Goal: Information Seeking & Learning: Understand process/instructions

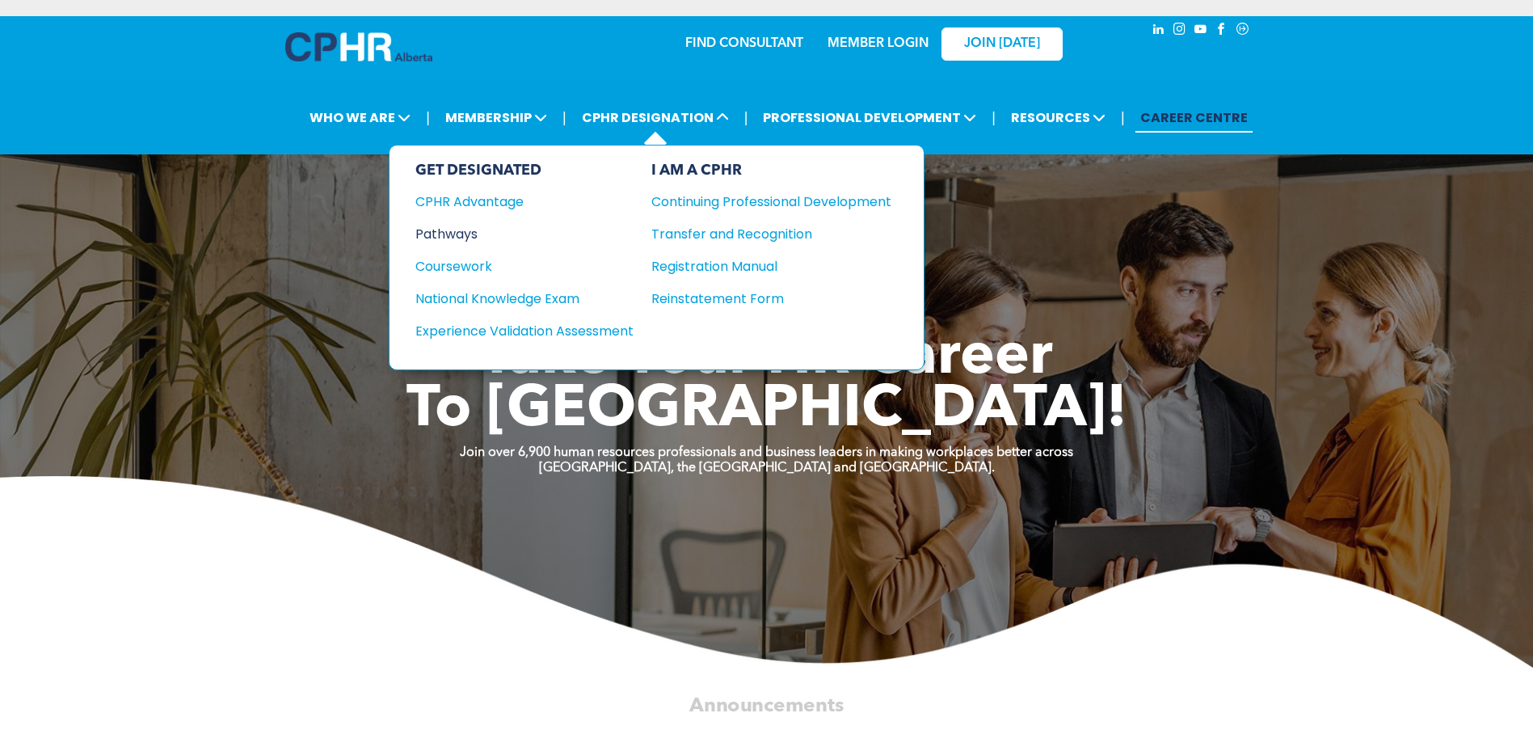
click at [479, 229] on div "Pathways" at bounding box center [513, 234] width 196 height 20
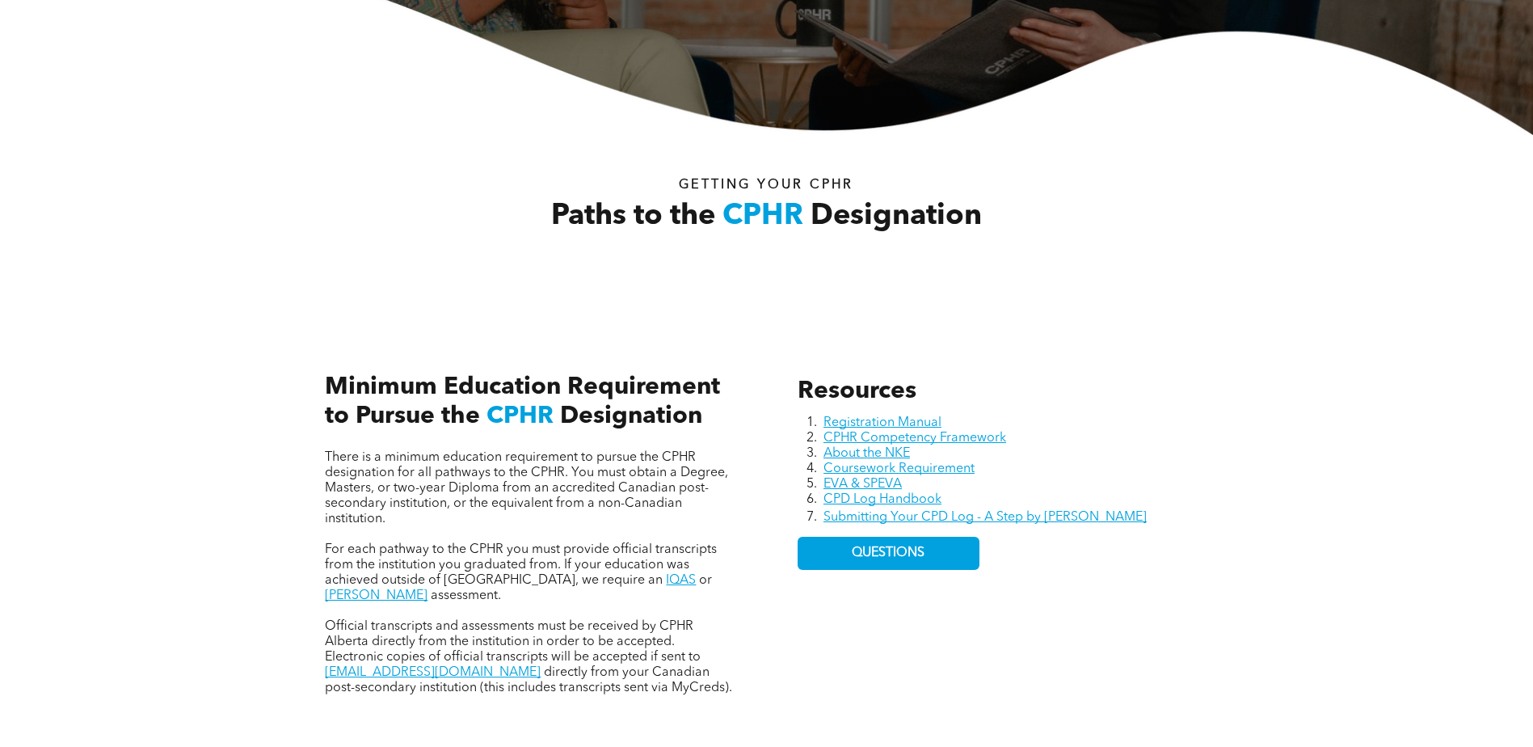
scroll to position [485, 0]
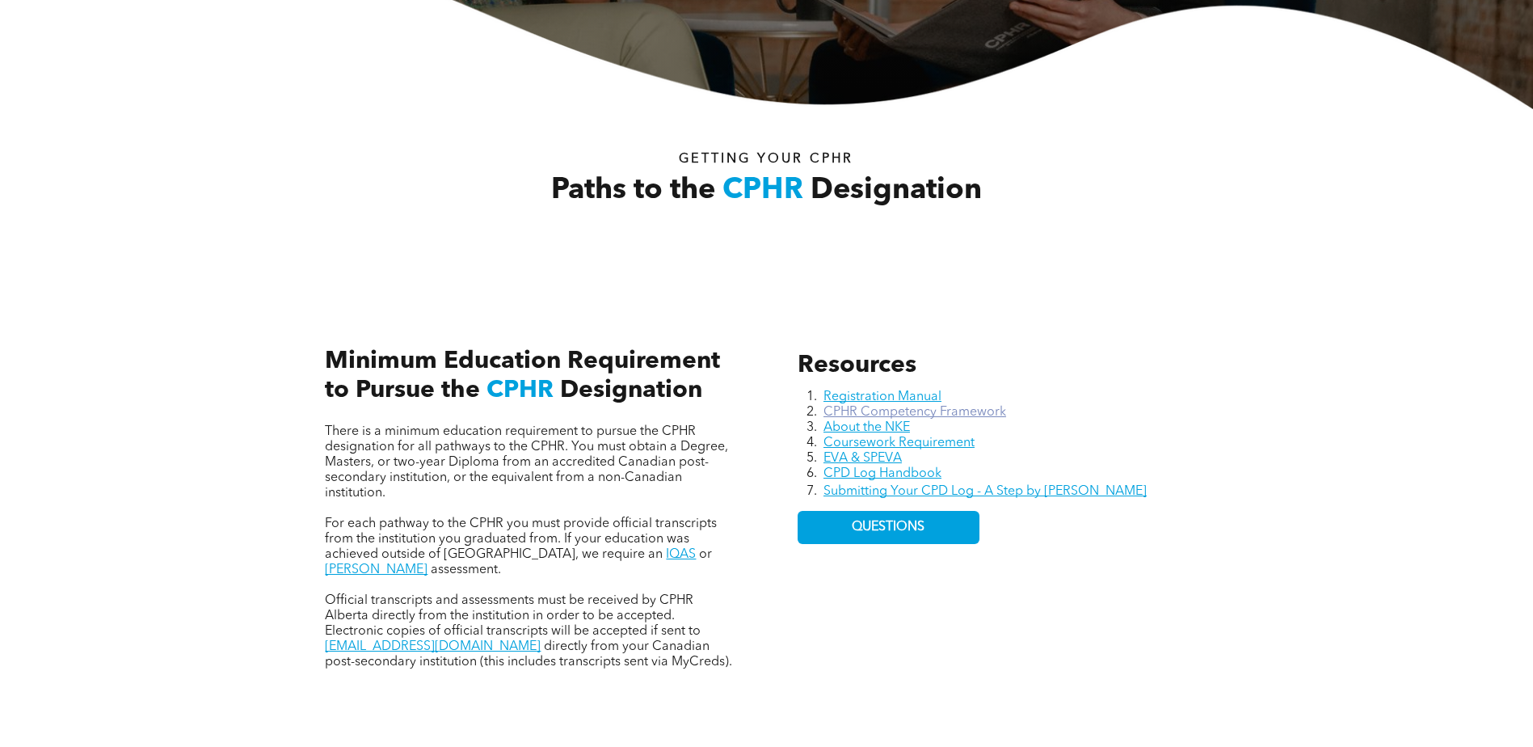
click at [1005, 410] on link "CPHR Competency Framework" at bounding box center [914, 412] width 183 height 13
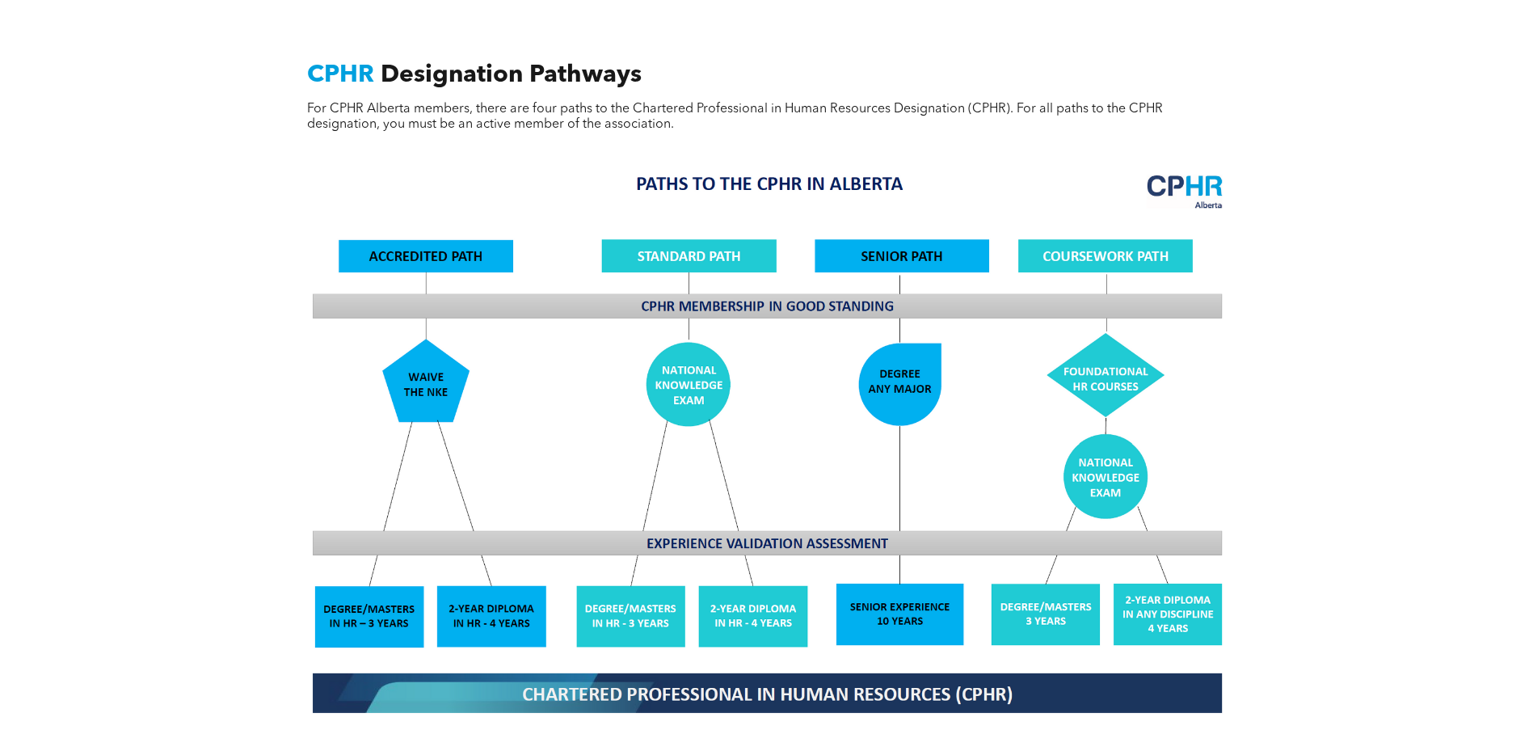
scroll to position [1293, 0]
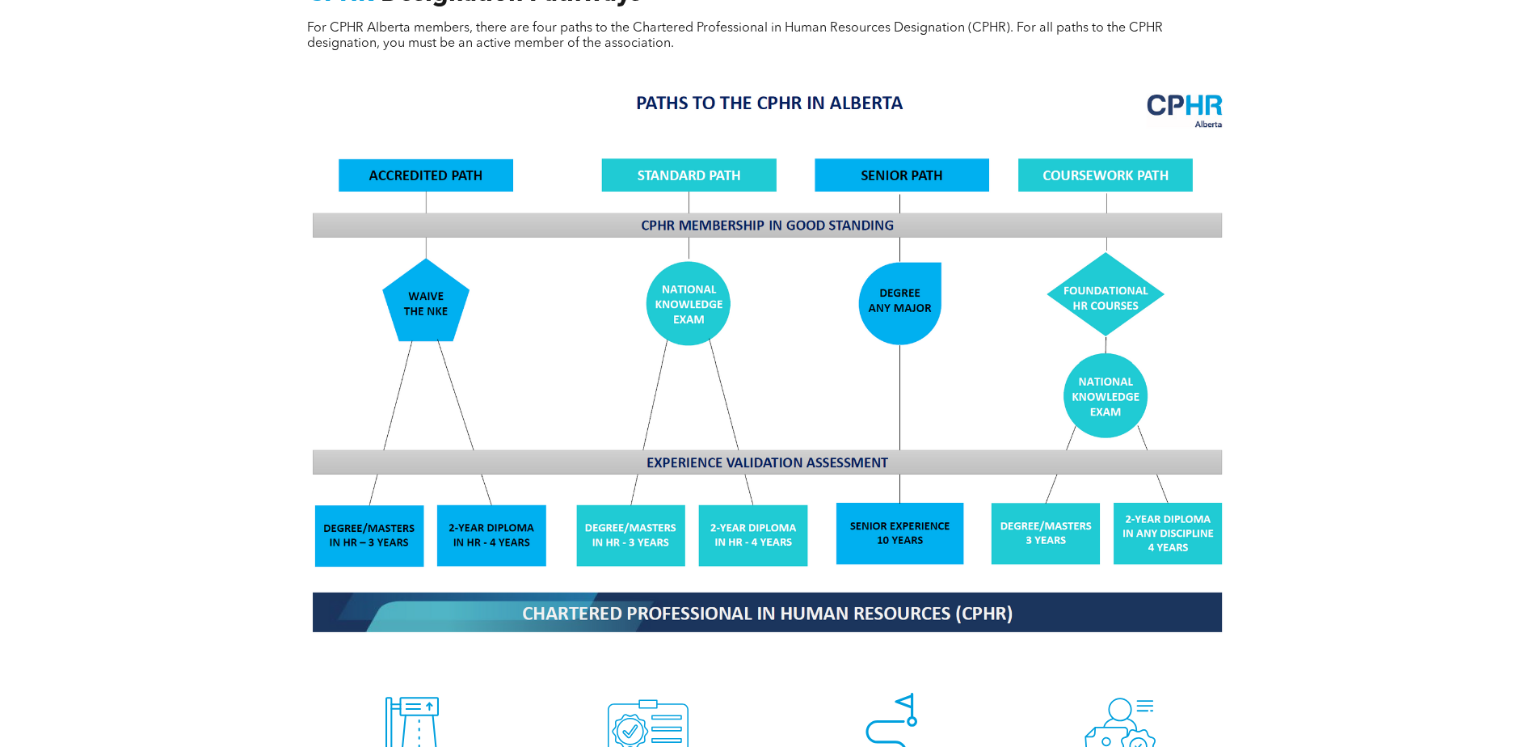
click at [1143, 154] on img at bounding box center [767, 361] width 936 height 563
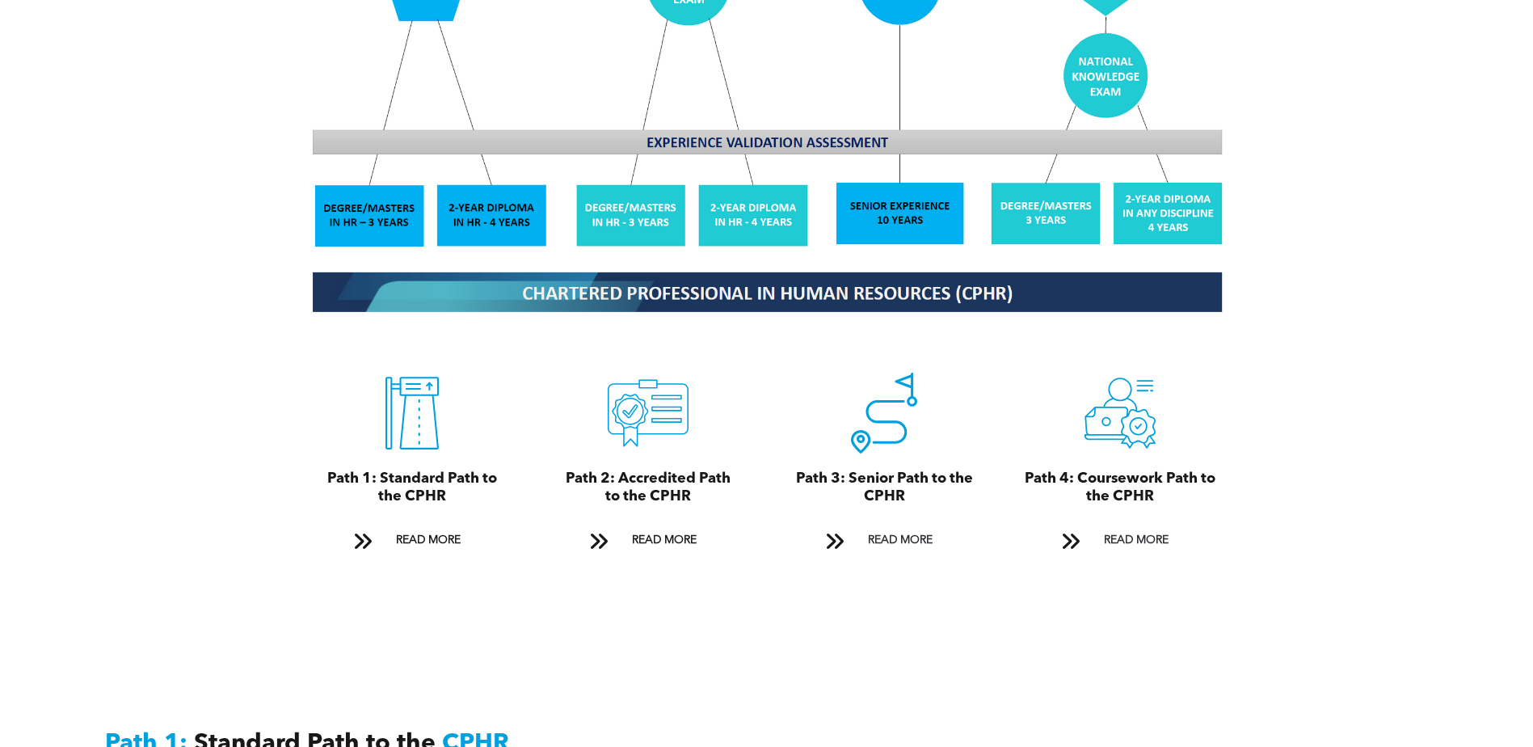
scroll to position [1616, 0]
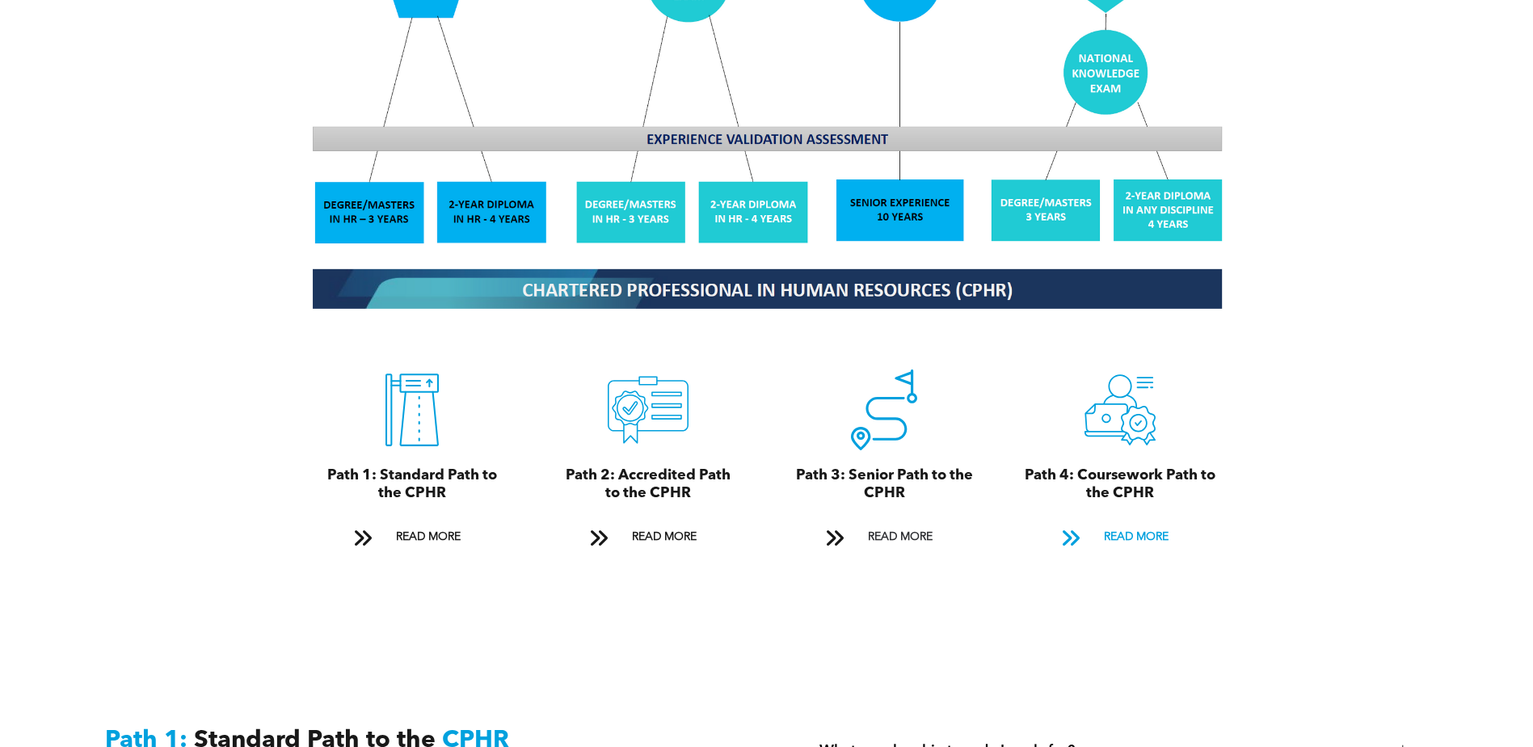
click at [1109, 522] on span "READ MORE" at bounding box center [1136, 537] width 76 height 30
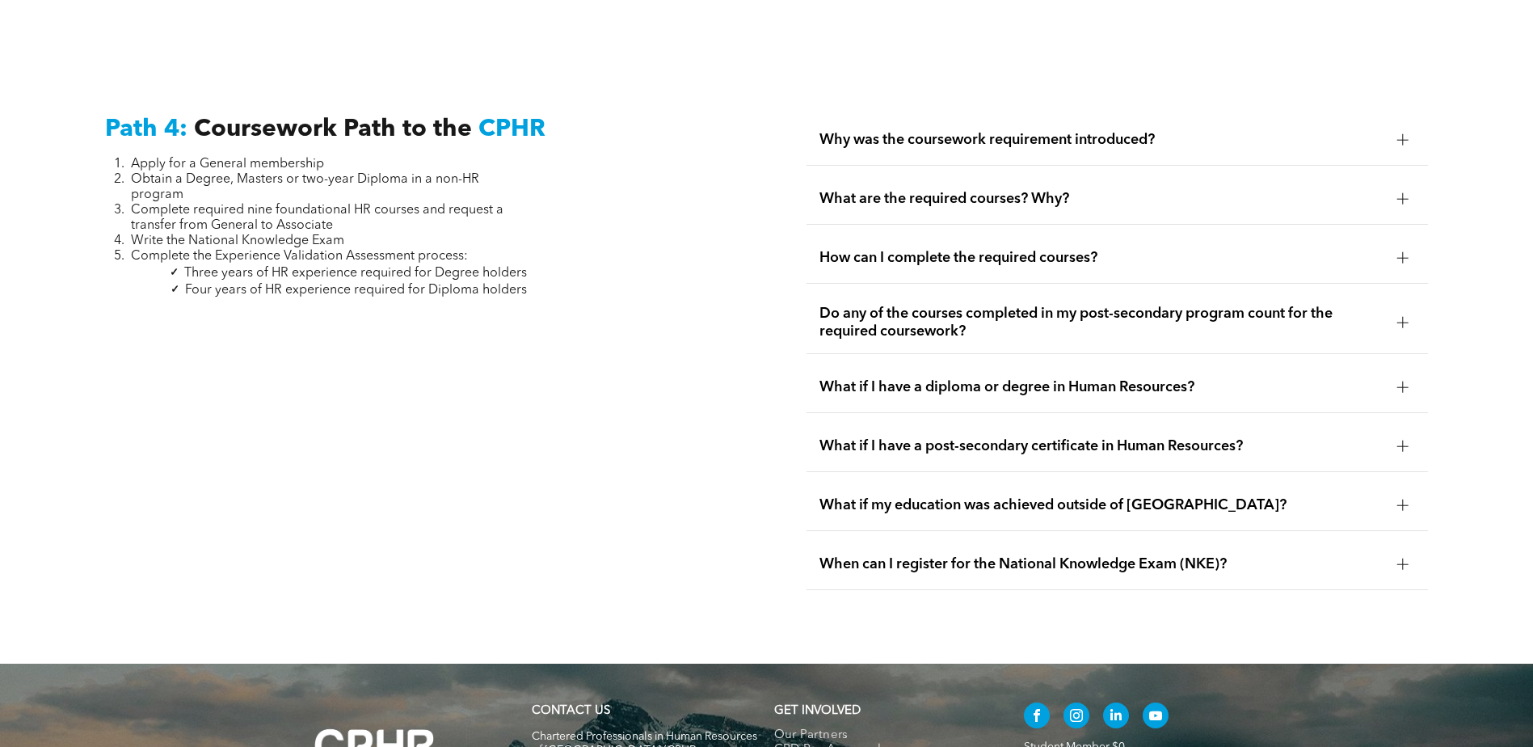
scroll to position [4797, 0]
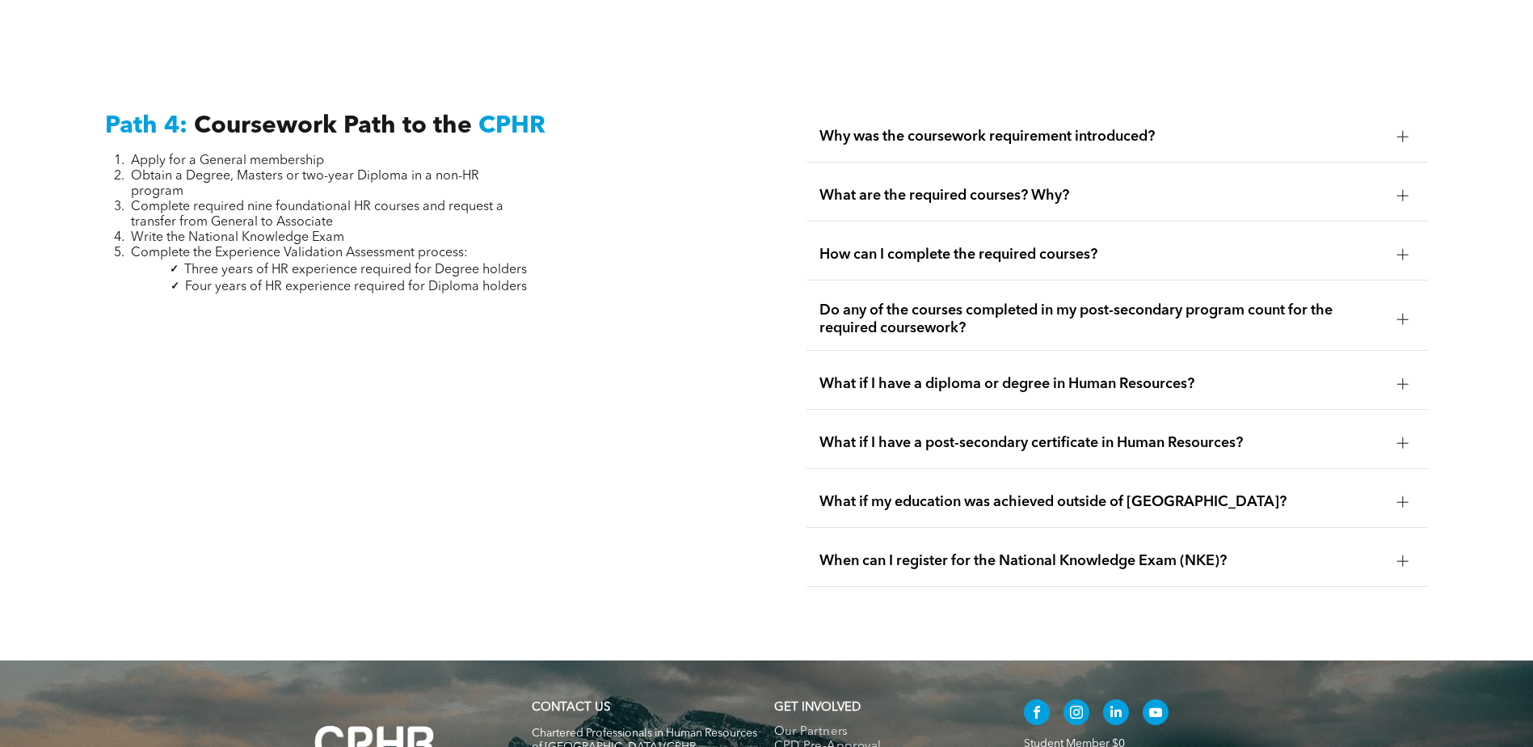
click at [988, 112] on div "Why was the coursework requirement introduced?" at bounding box center [1116, 137] width 621 height 51
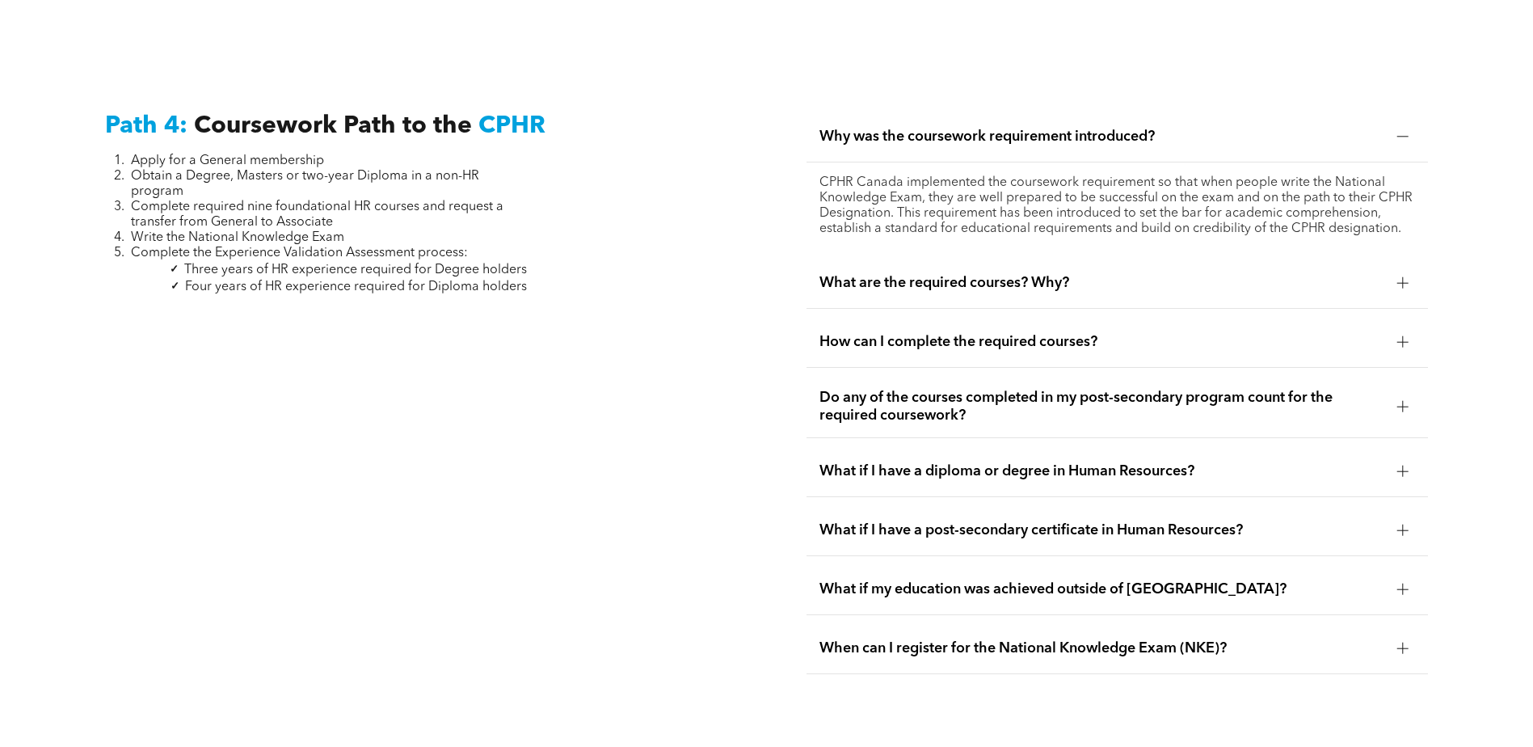
click at [962, 274] on span "What are the required courses? Why?" at bounding box center [1101, 283] width 565 height 18
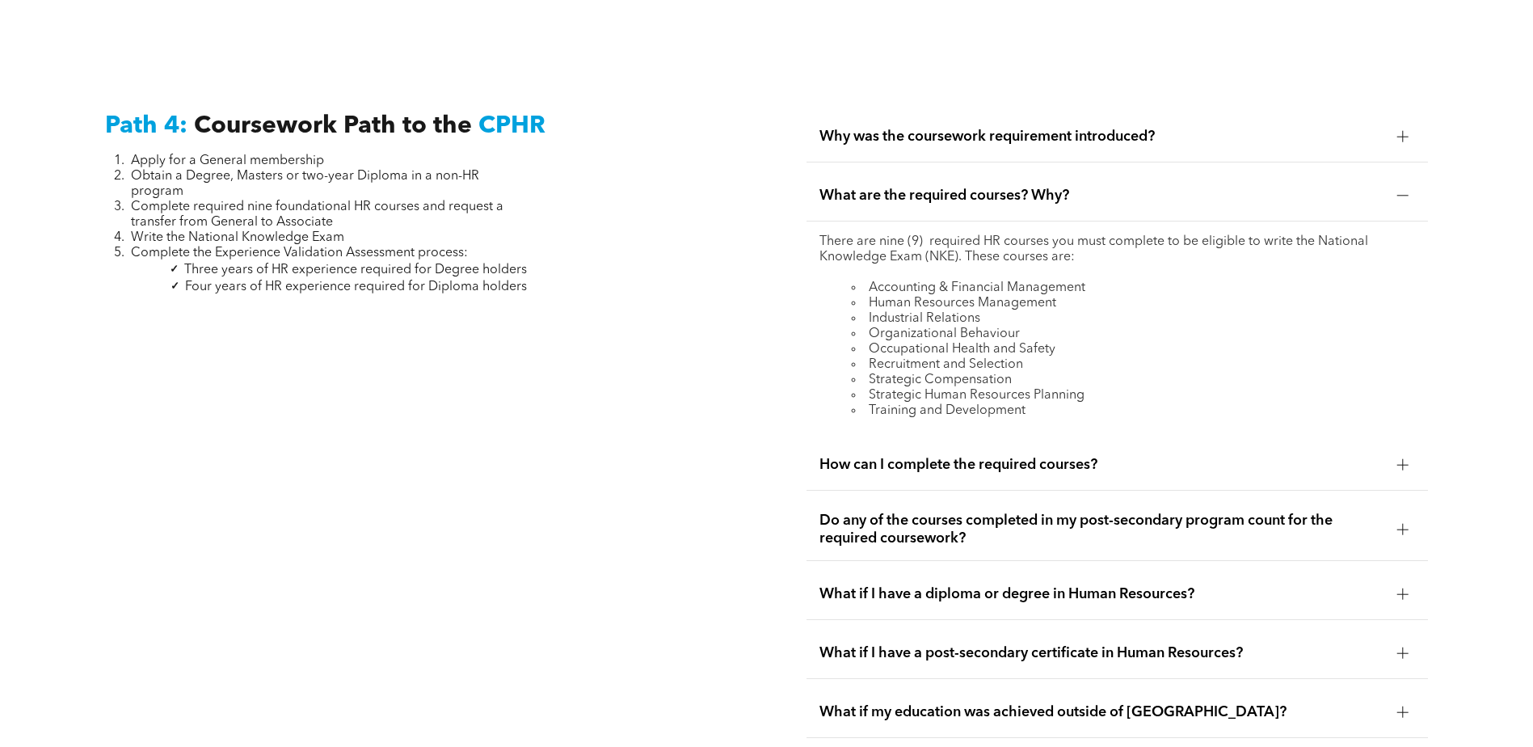
click at [1000, 456] on span "How can I complete the required courses?" at bounding box center [1101, 465] width 565 height 18
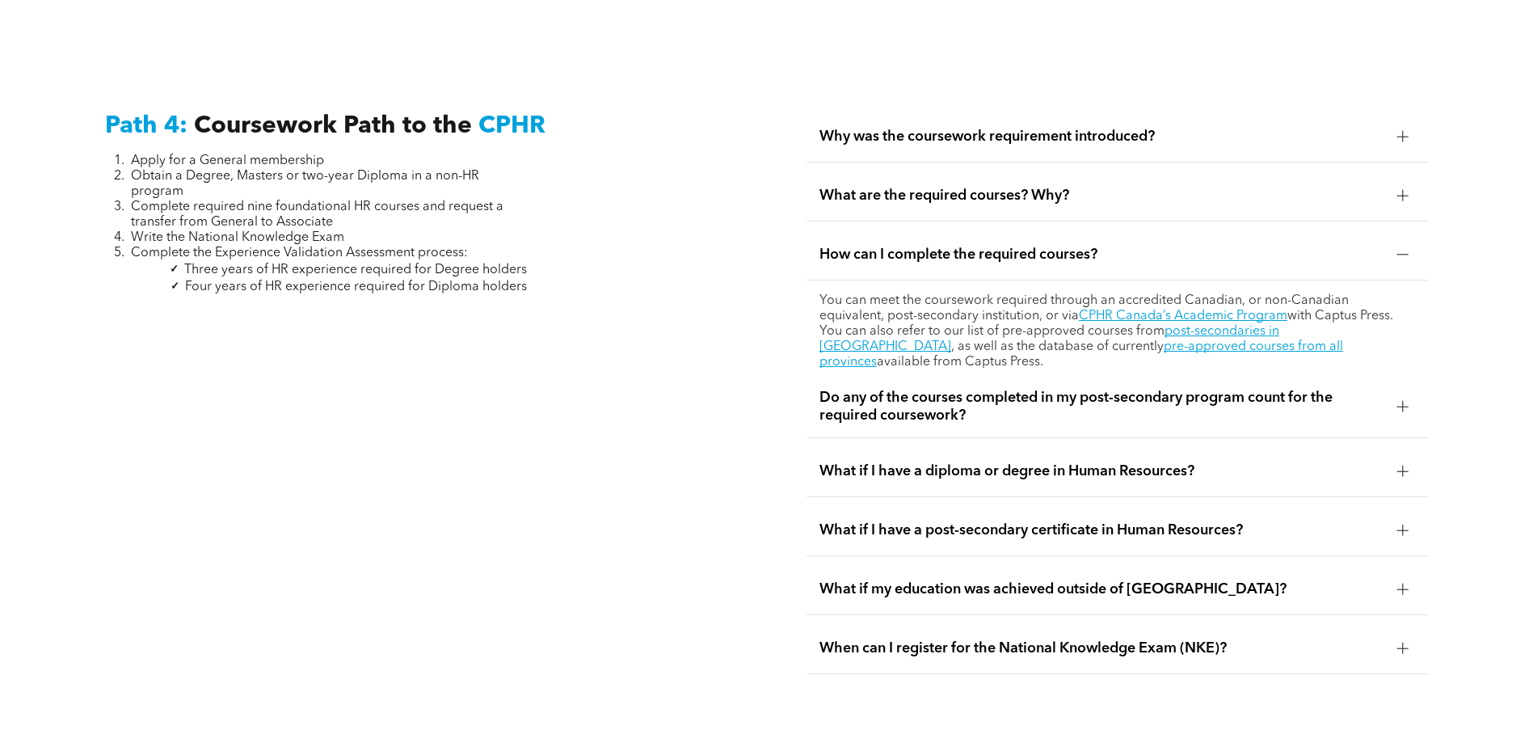
click at [1182, 389] on span "Do any of the courses completed in my post-secondary program count for the requ…" at bounding box center [1101, 407] width 565 height 36
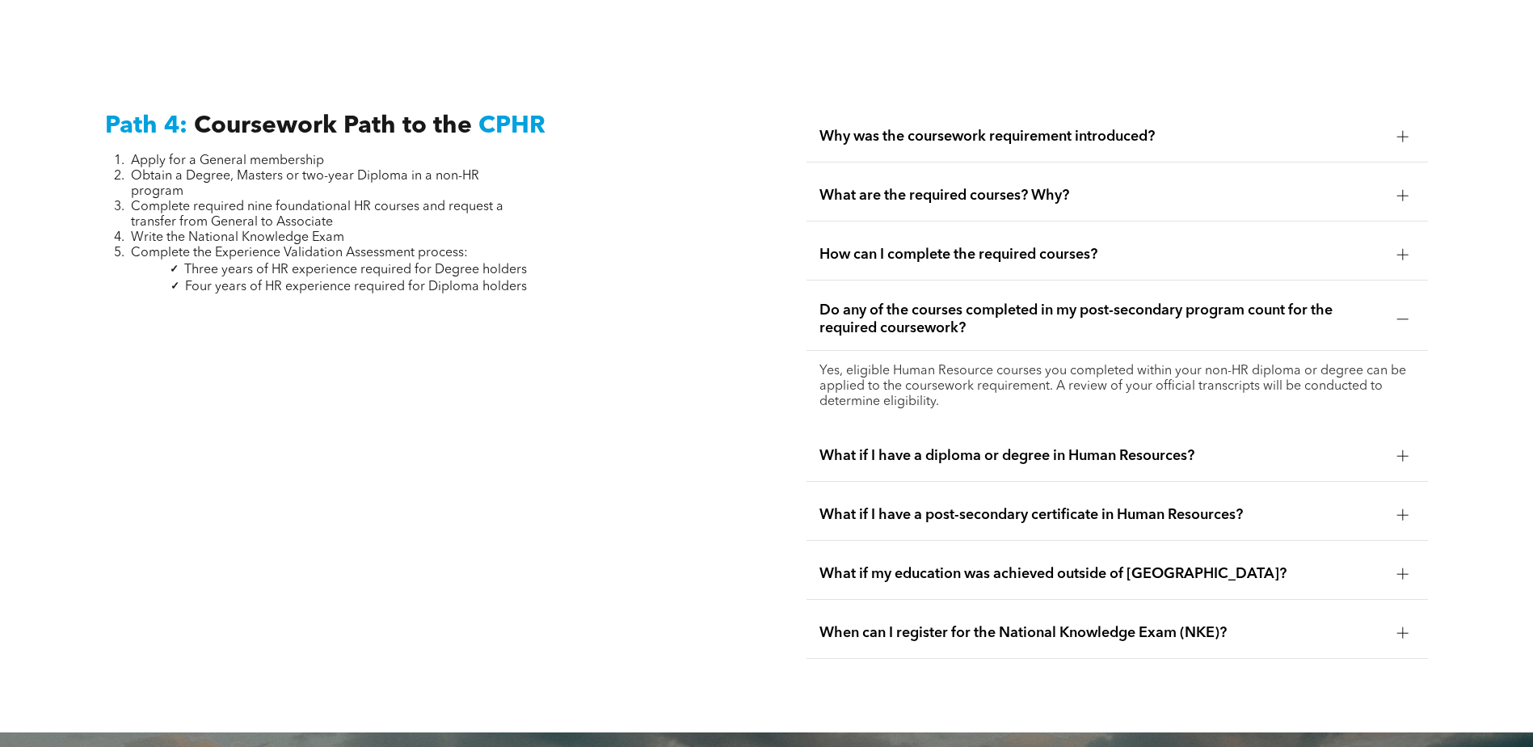
click at [1148, 447] on span "What if I have a diploma or degree in Human Resources?" at bounding box center [1101, 456] width 565 height 18
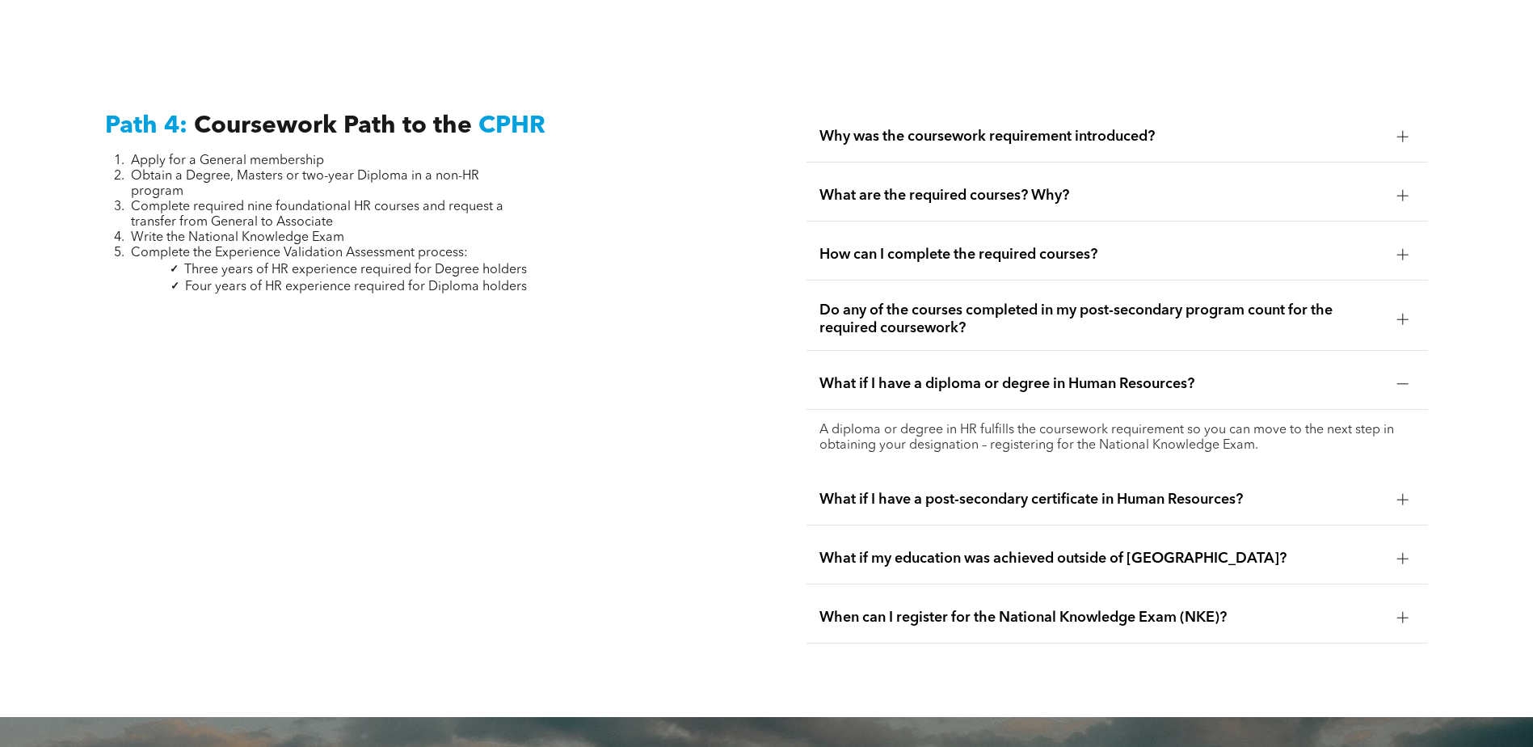
click at [1142, 490] on span "What if I have a post-secondary certificate in Human Resources?" at bounding box center [1101, 499] width 565 height 18
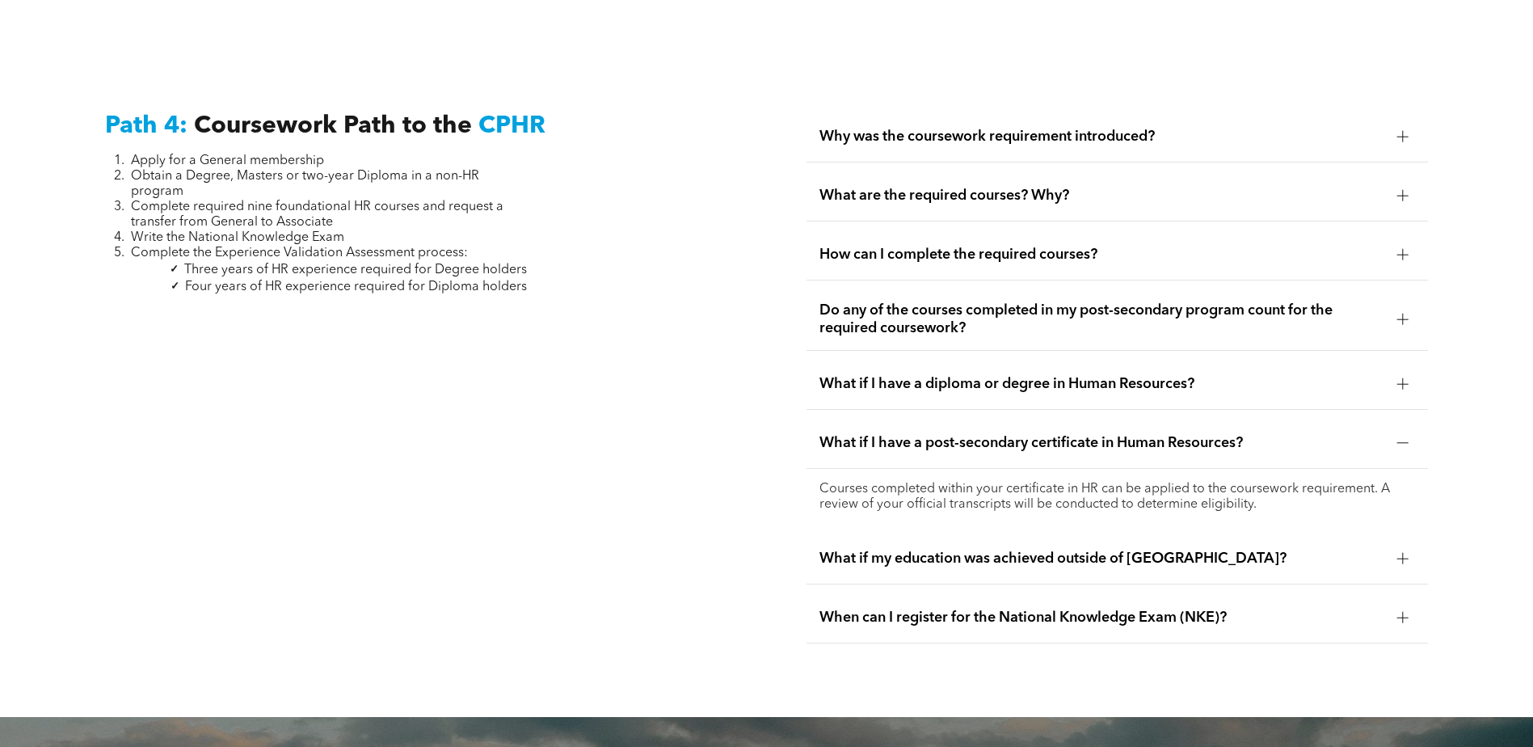
click at [1130, 549] on span "What if my education was achieved outside of [GEOGRAPHIC_DATA]?" at bounding box center [1101, 558] width 565 height 18
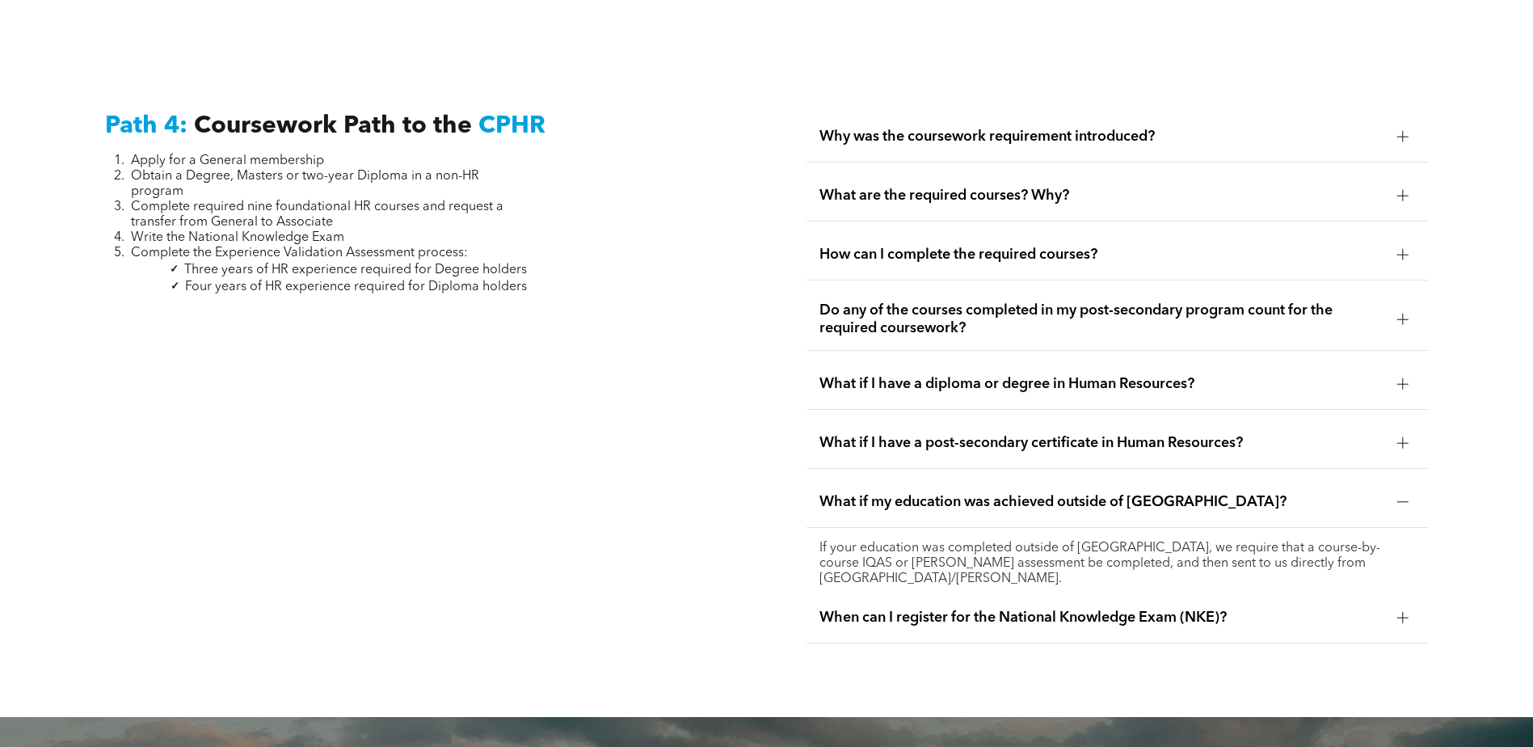
click at [1135, 608] on span "When can I register for the National Knowledge Exam (NKE)?" at bounding box center [1101, 617] width 565 height 18
